Goal: Transaction & Acquisition: Purchase product/service

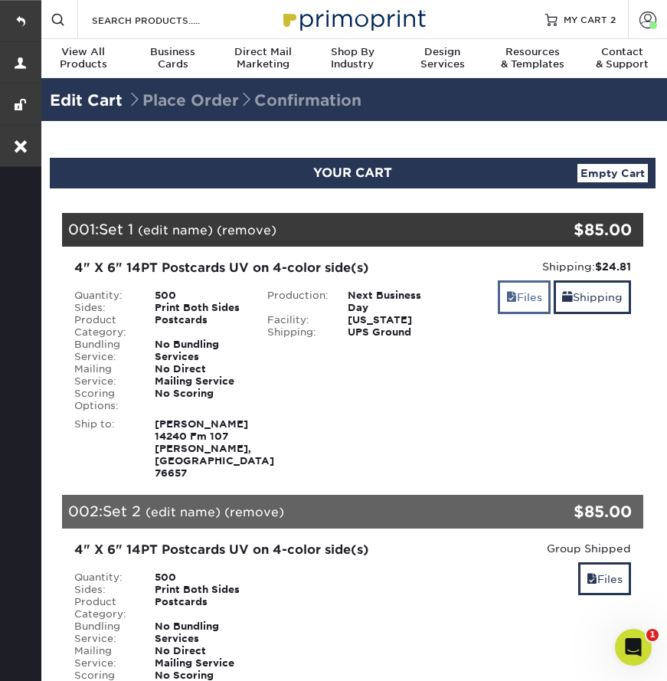
click at [510, 292] on span at bounding box center [511, 297] width 11 height 12
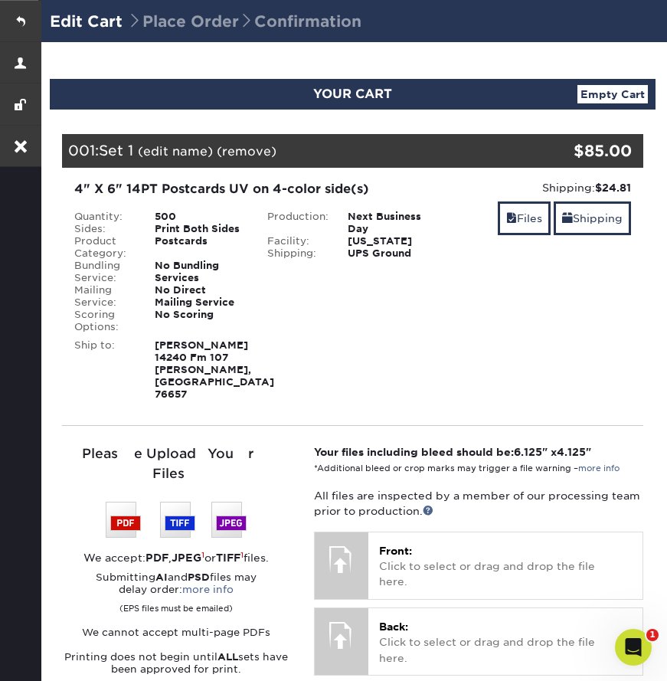
scroll to position [100, 0]
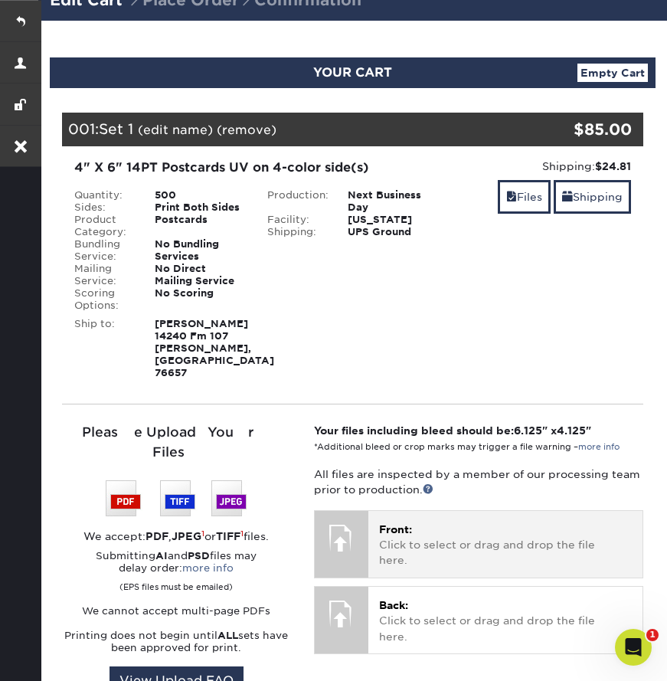
click at [429, 521] on p "Front: Click to select or drag and drop the file here." at bounding box center [505, 544] width 253 height 47
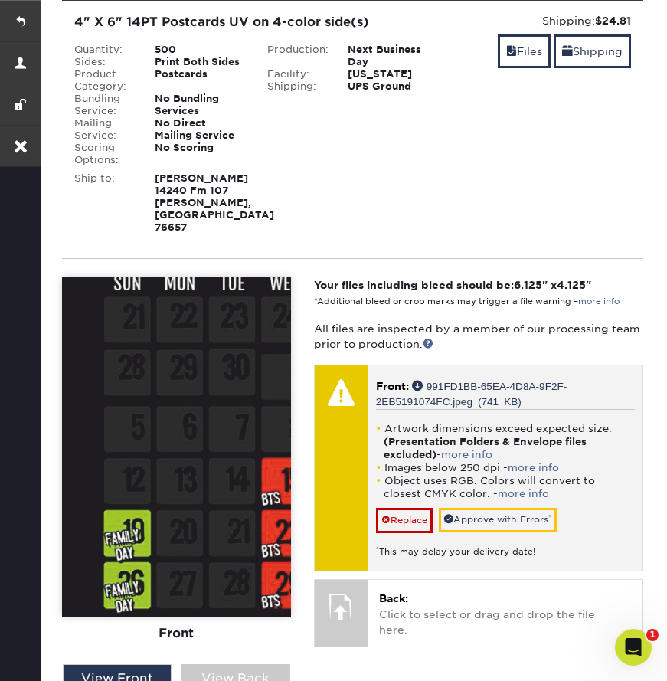
scroll to position [354, 0]
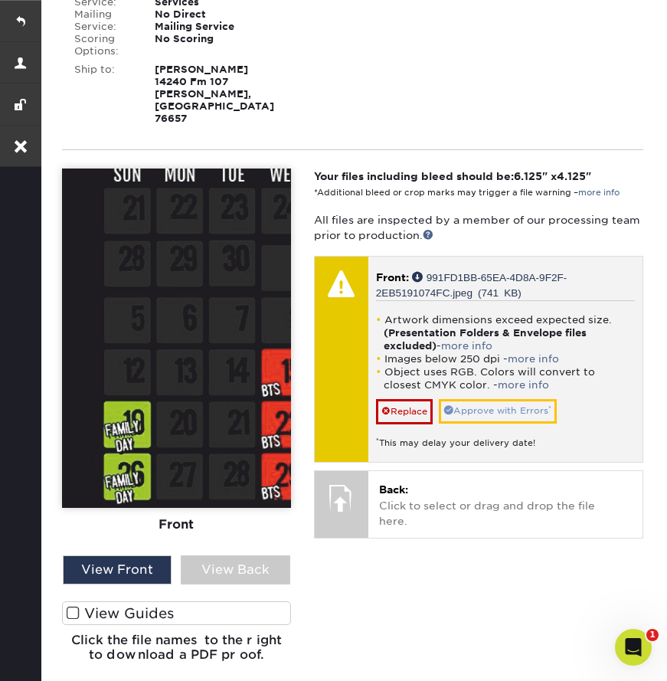
click at [500, 399] on link "Approve with Errors *" at bounding box center [498, 411] width 118 height 24
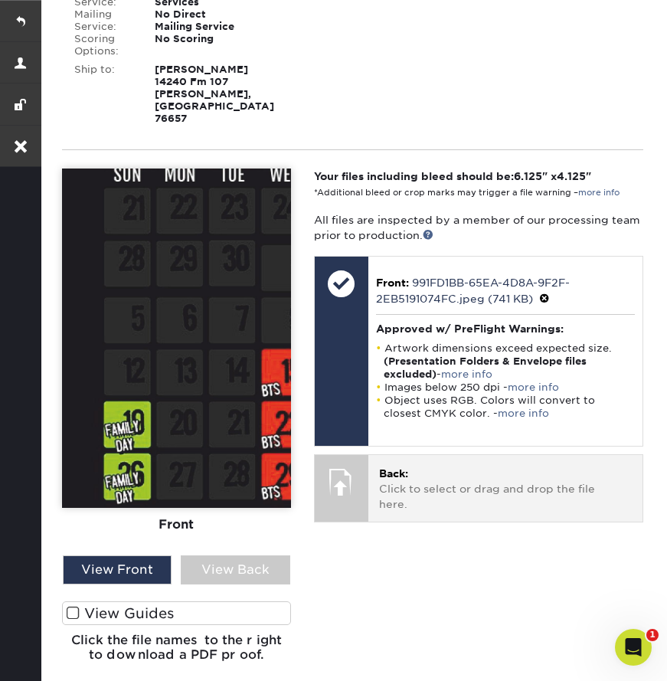
click at [453, 472] on p "Back: Click to select or drag and drop the file here." at bounding box center [505, 488] width 253 height 47
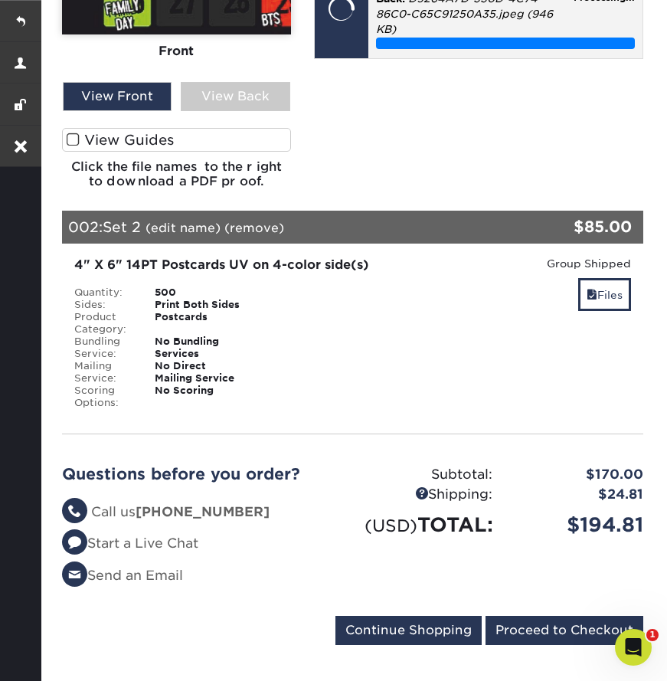
scroll to position [860, 0]
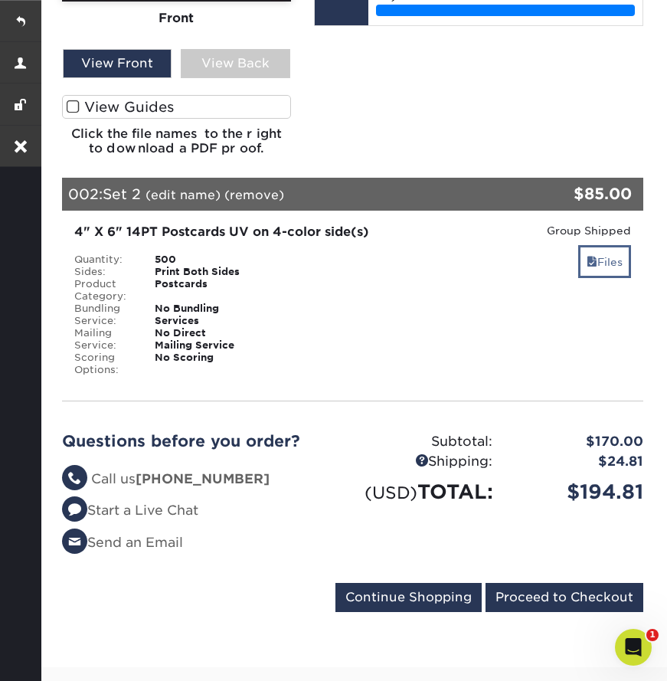
click at [596, 247] on link "Files" at bounding box center [604, 261] width 53 height 33
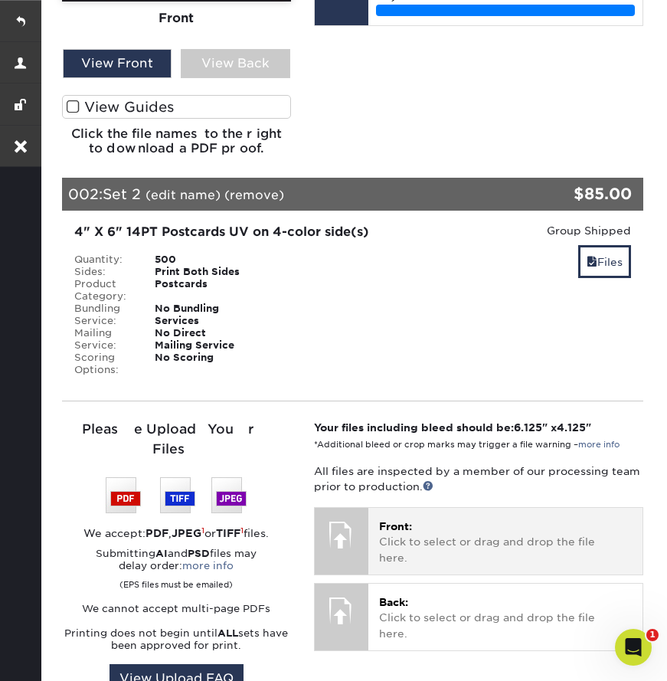
click at [485, 543] on p "Front: Click to select or drag and drop the file here." at bounding box center [505, 541] width 253 height 47
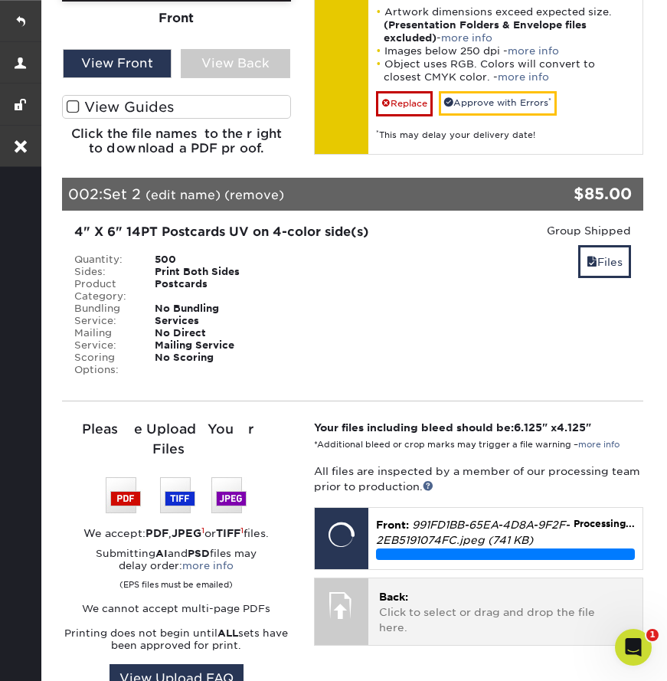
click at [508, 593] on p "Back: Click to select or drag and drop the file here." at bounding box center [505, 612] width 253 height 47
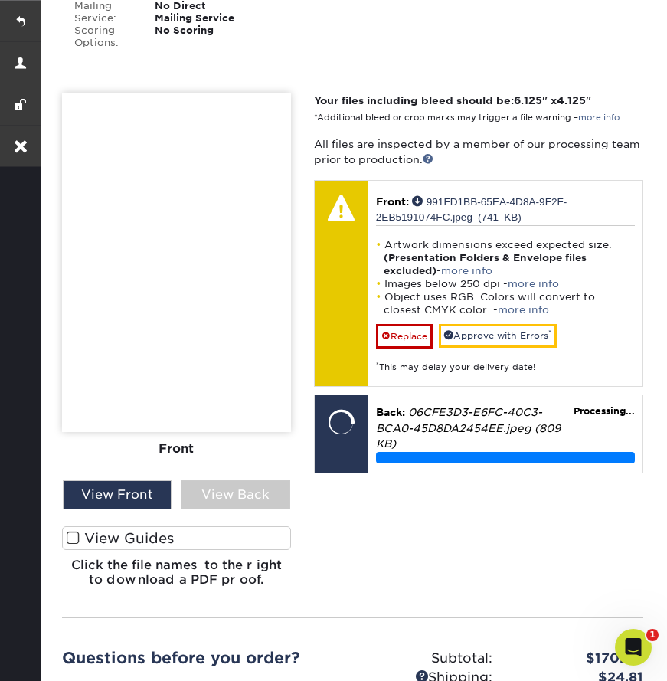
scroll to position [1227, 0]
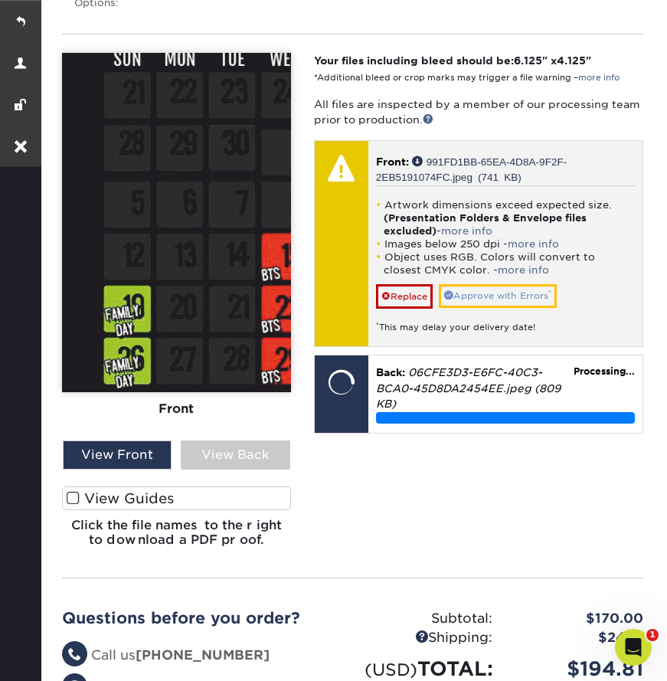
click at [520, 284] on link "Approve with Errors *" at bounding box center [498, 296] width 118 height 24
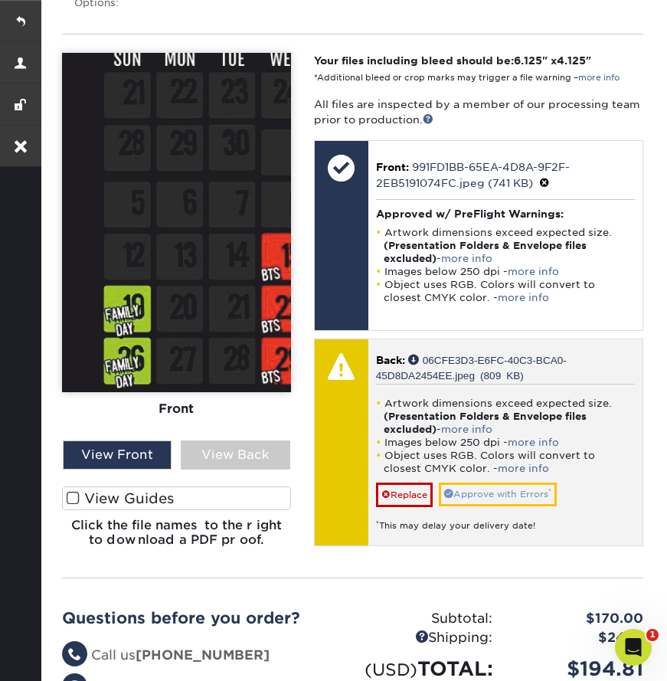
click at [488, 482] on link "Approve with Errors *" at bounding box center [498, 494] width 118 height 24
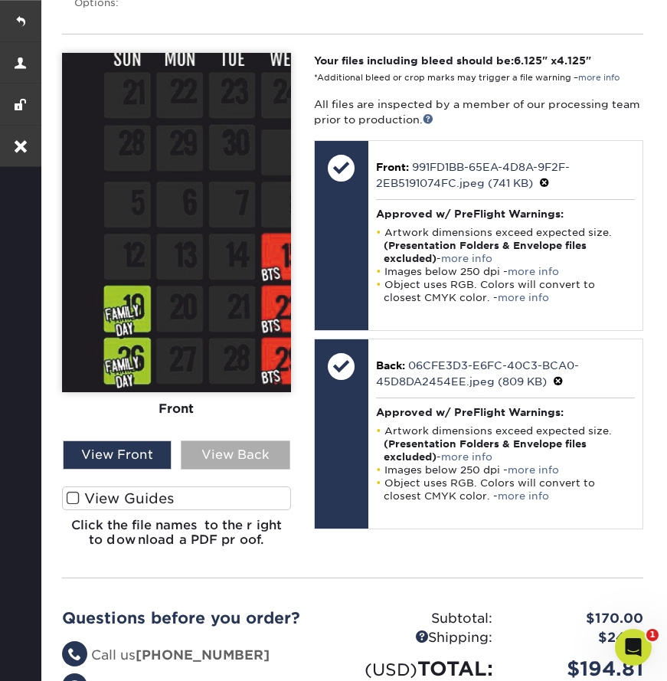
click at [243, 449] on div "View Back" at bounding box center [235, 454] width 109 height 29
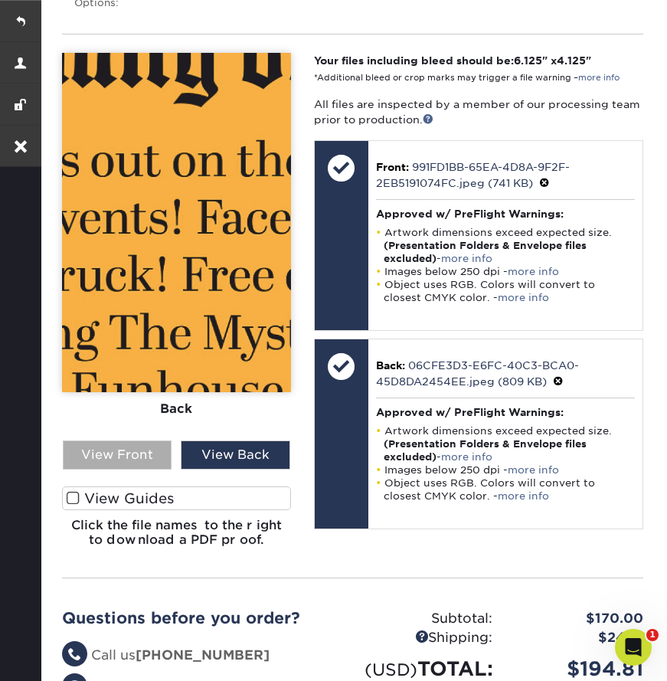
click at [140, 440] on div "View Front" at bounding box center [117, 454] width 109 height 29
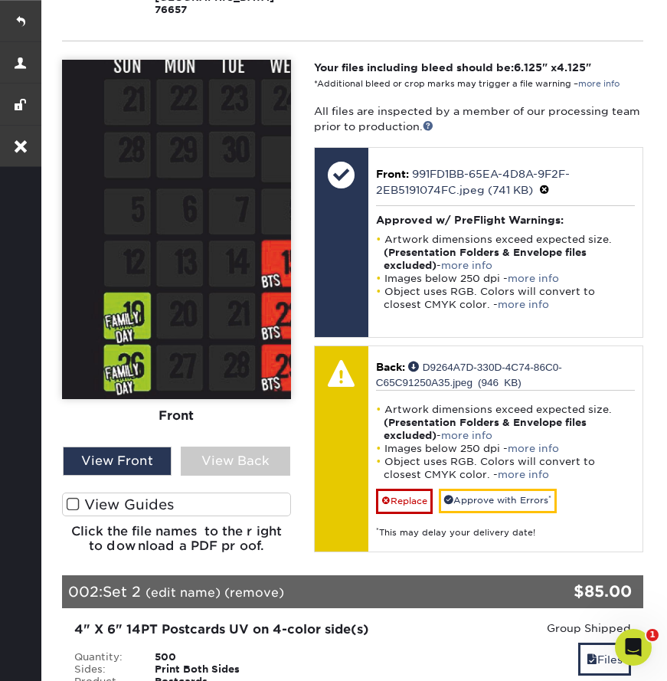
scroll to position [456, 0]
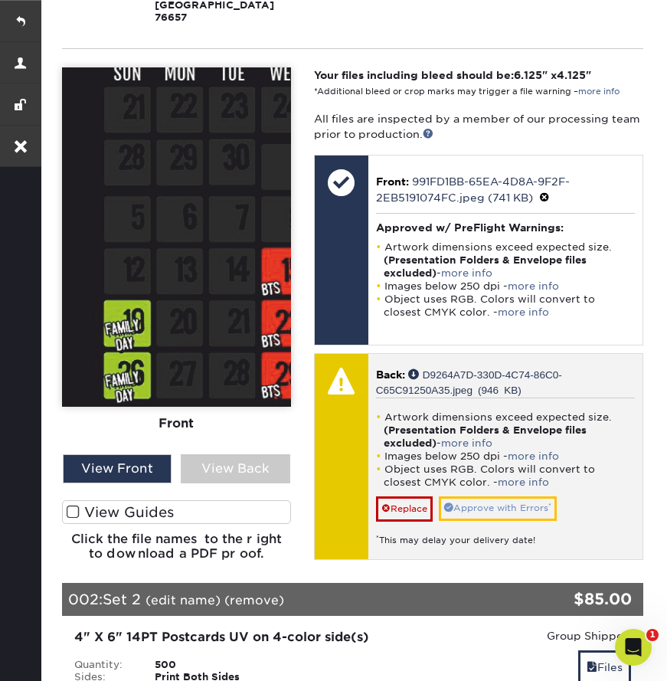
click at [507, 496] on link "Approve with Errors *" at bounding box center [498, 508] width 118 height 24
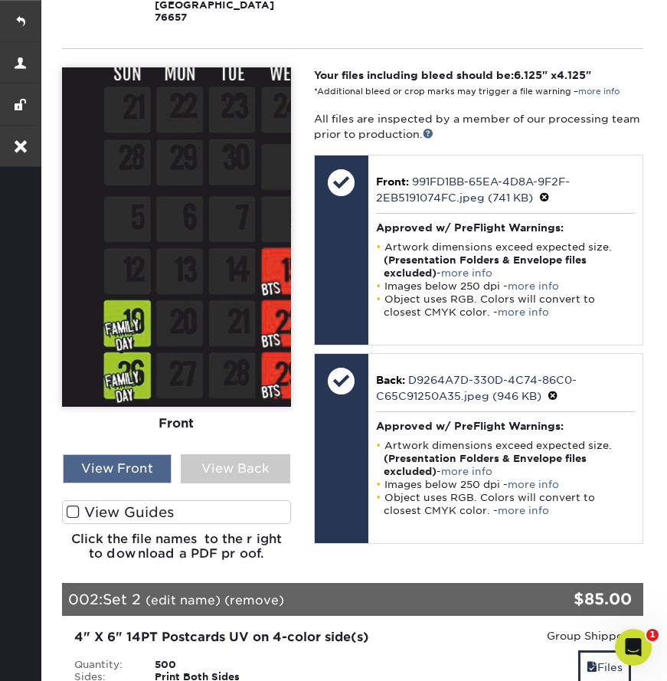
click at [132, 460] on div "View Front" at bounding box center [117, 468] width 109 height 29
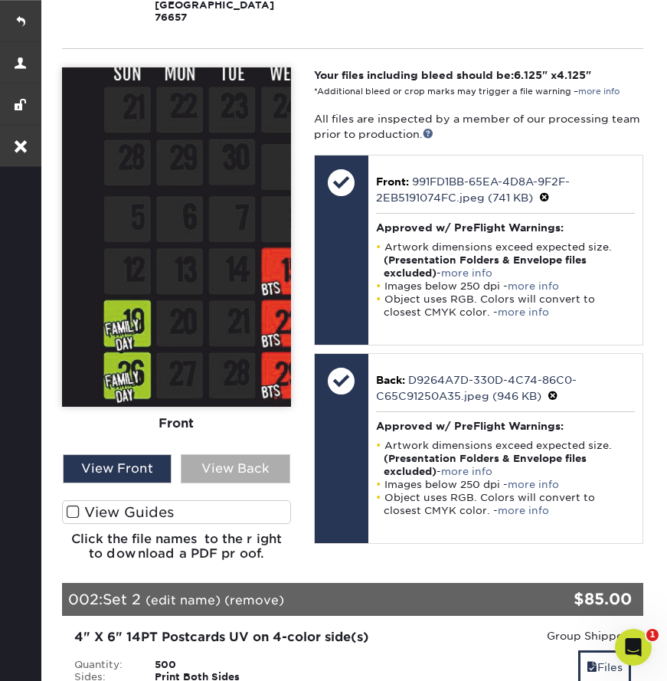
click at [199, 459] on div "View Back" at bounding box center [235, 468] width 109 height 29
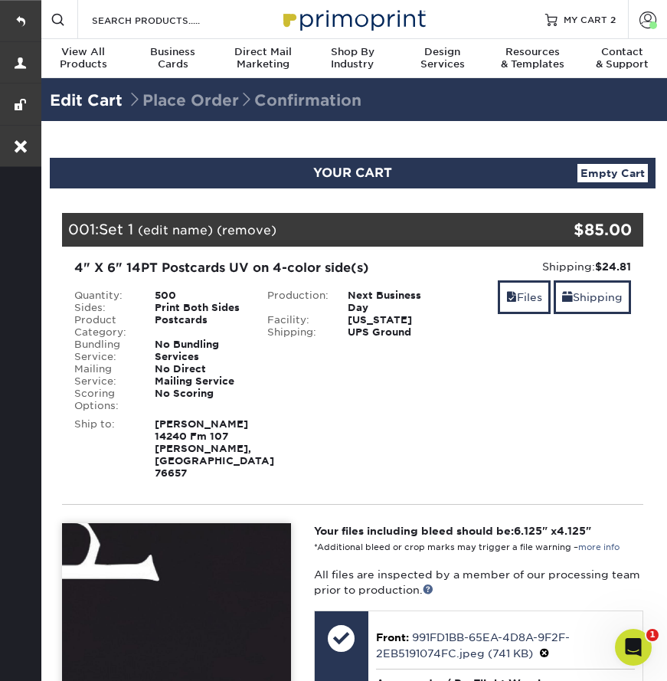
scroll to position [0, 0]
click at [11, 15] on link at bounding box center [20, 20] width 41 height 41
